Goal: Navigation & Orientation: Go to known website

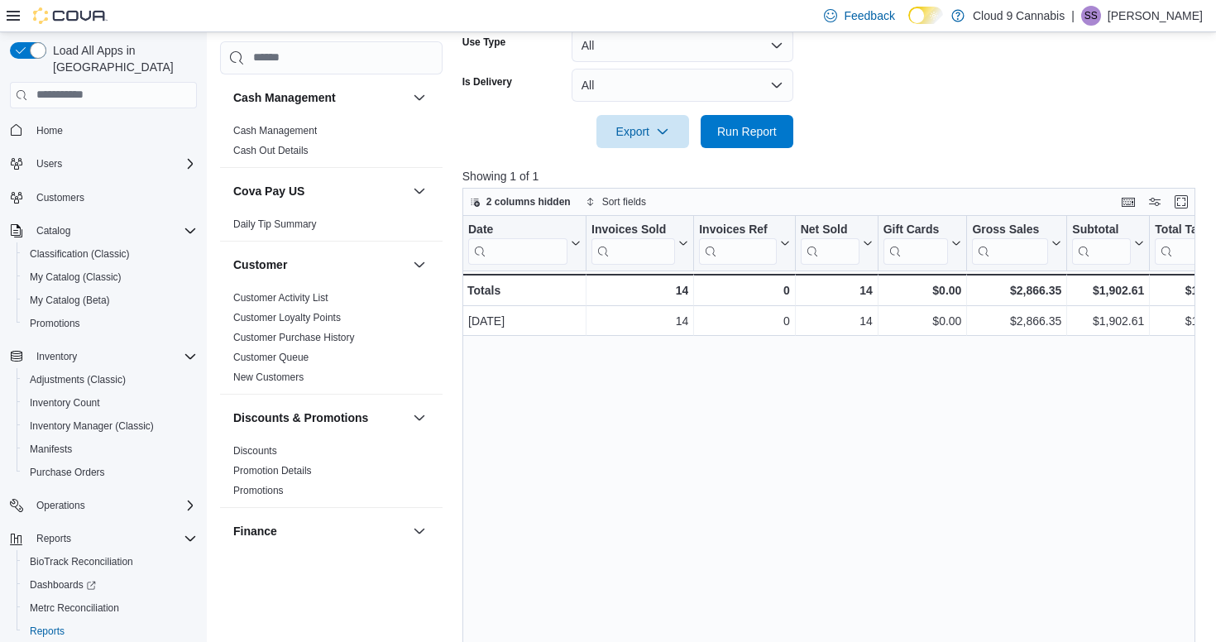
scroll to position [0, 170]
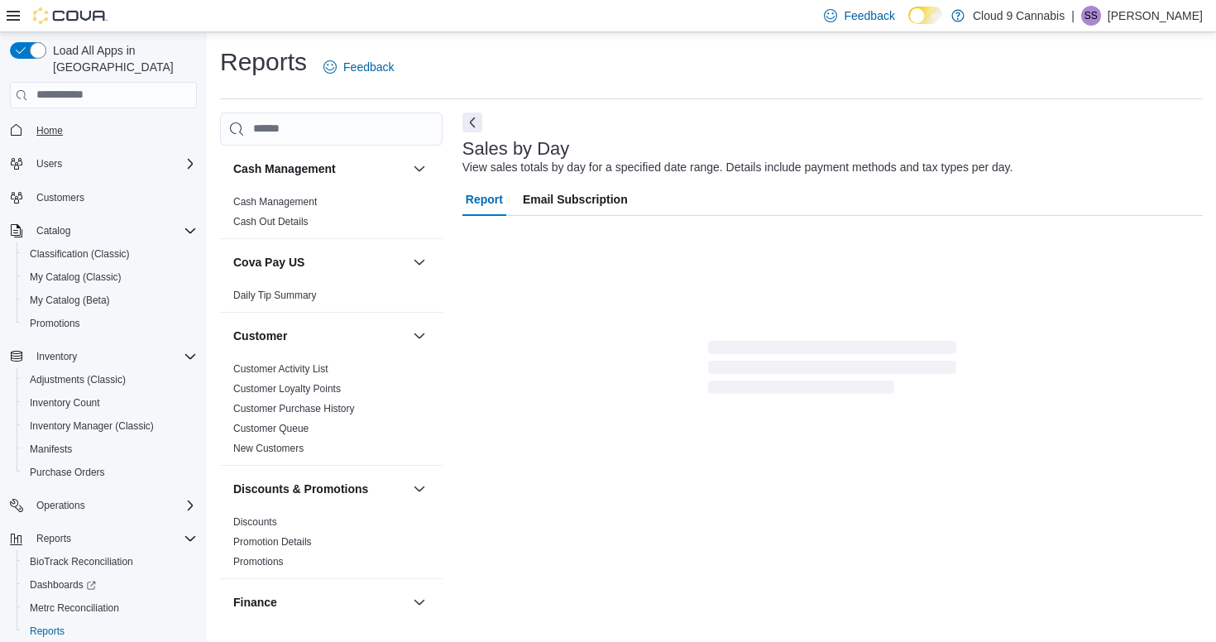
click at [60, 124] on span "Home" at bounding box center [49, 130] width 26 height 13
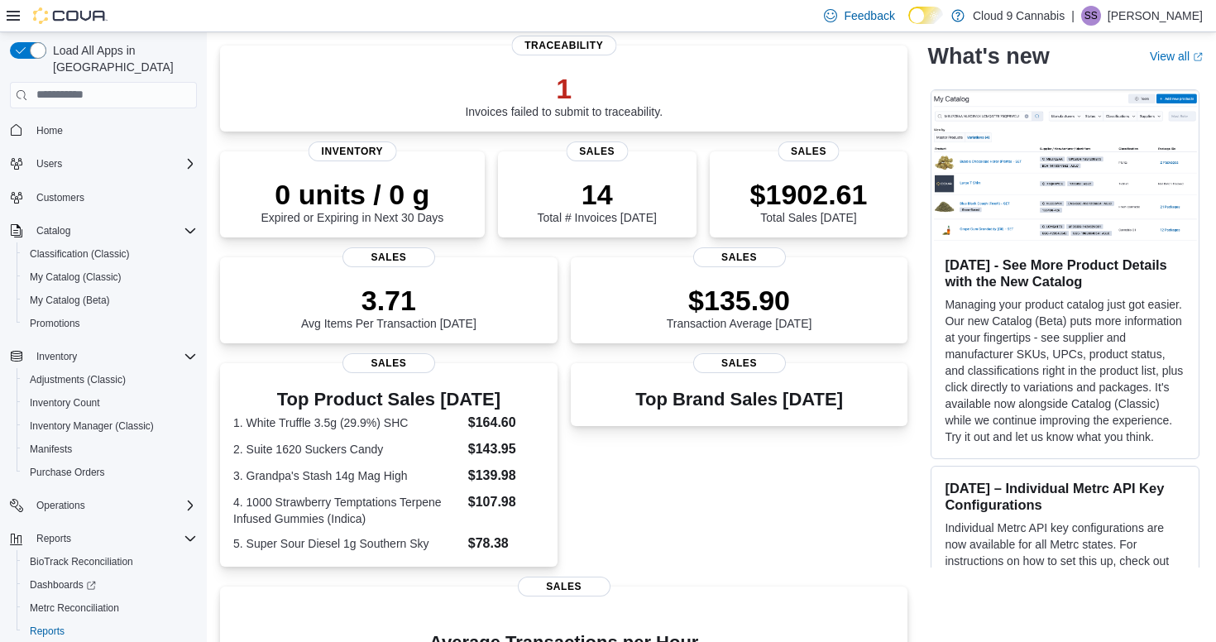
scroll to position [130, 0]
